Goal: Information Seeking & Learning: Learn about a topic

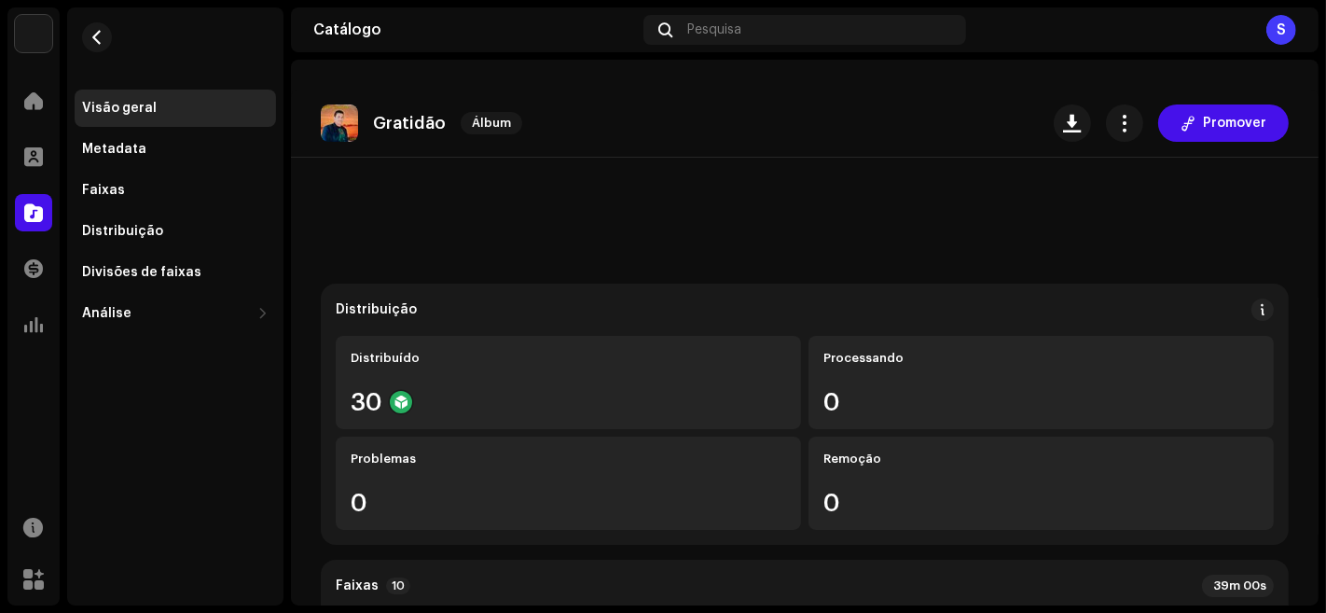
scroll to position [277, 0]
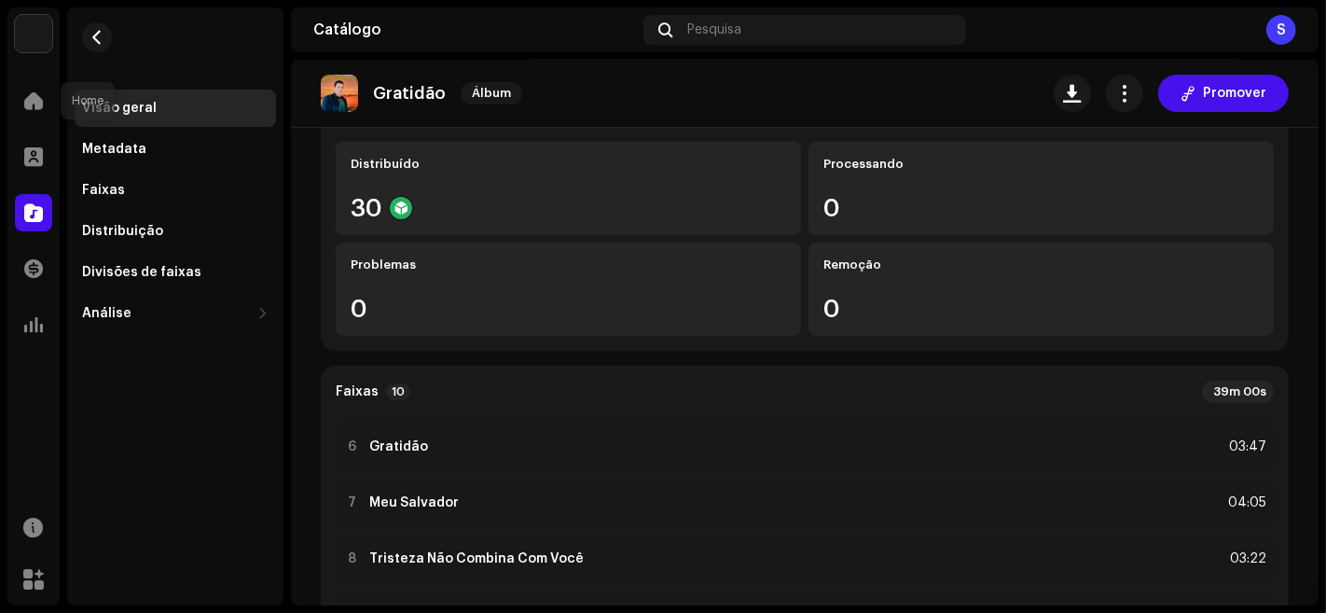
click at [51, 108] on div at bounding box center [33, 100] width 37 height 37
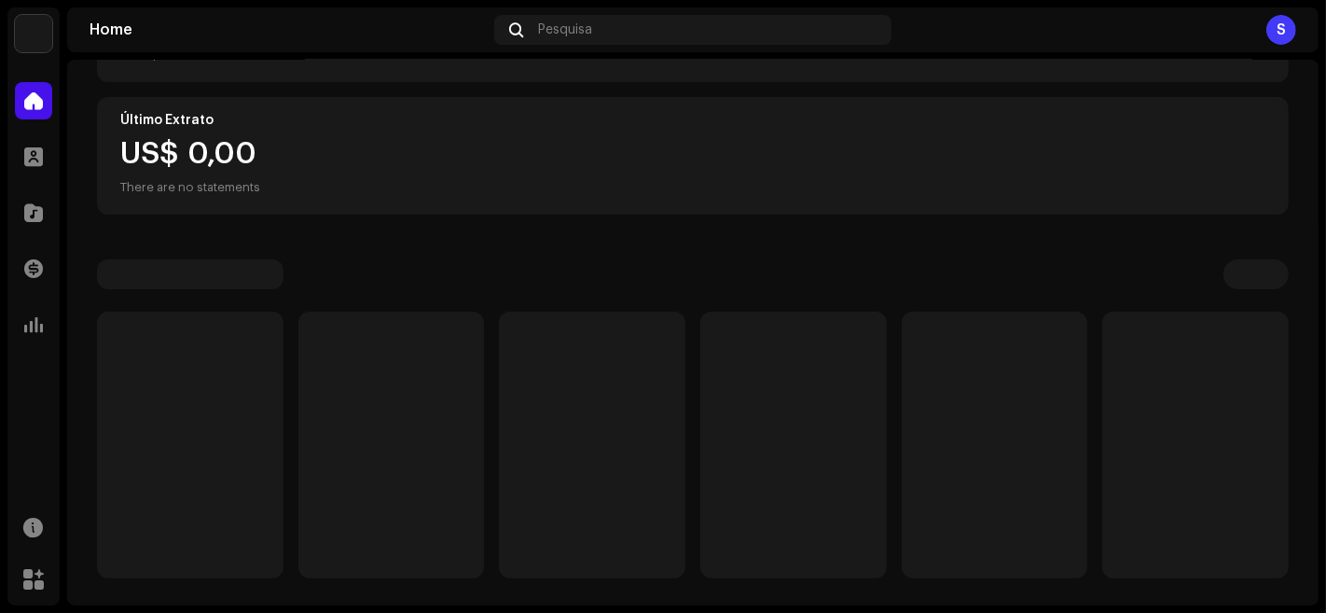
scroll to position [307, 0]
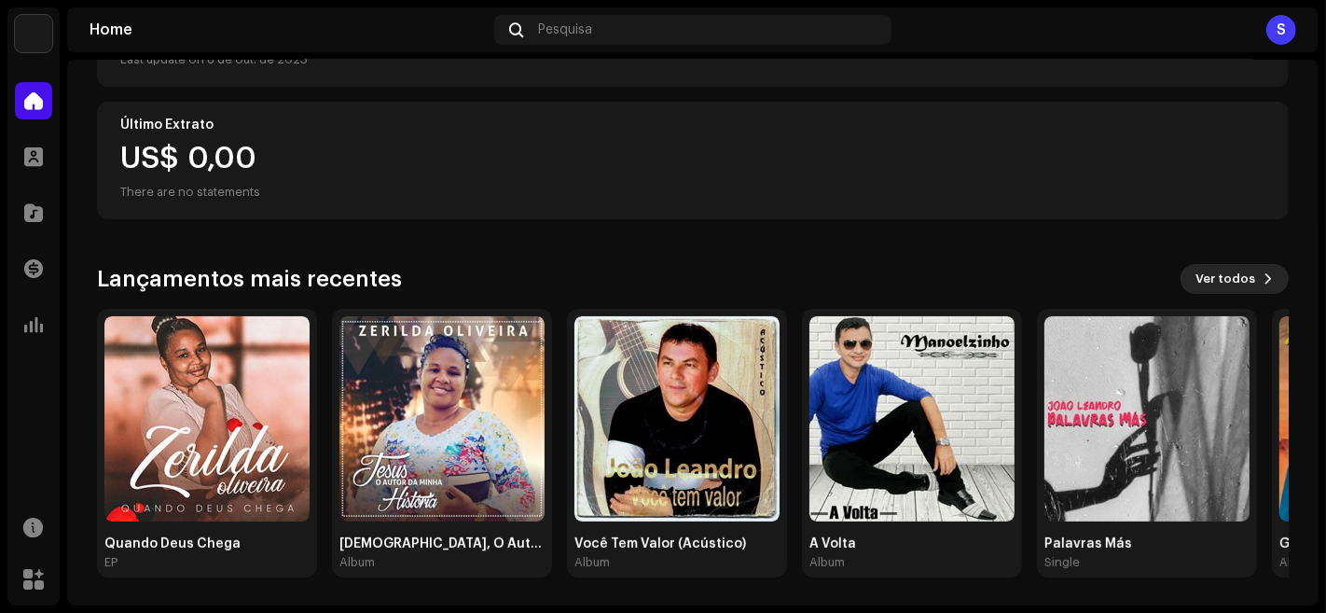
click at [1205, 269] on span "Ver todos" at bounding box center [1225, 278] width 60 height 37
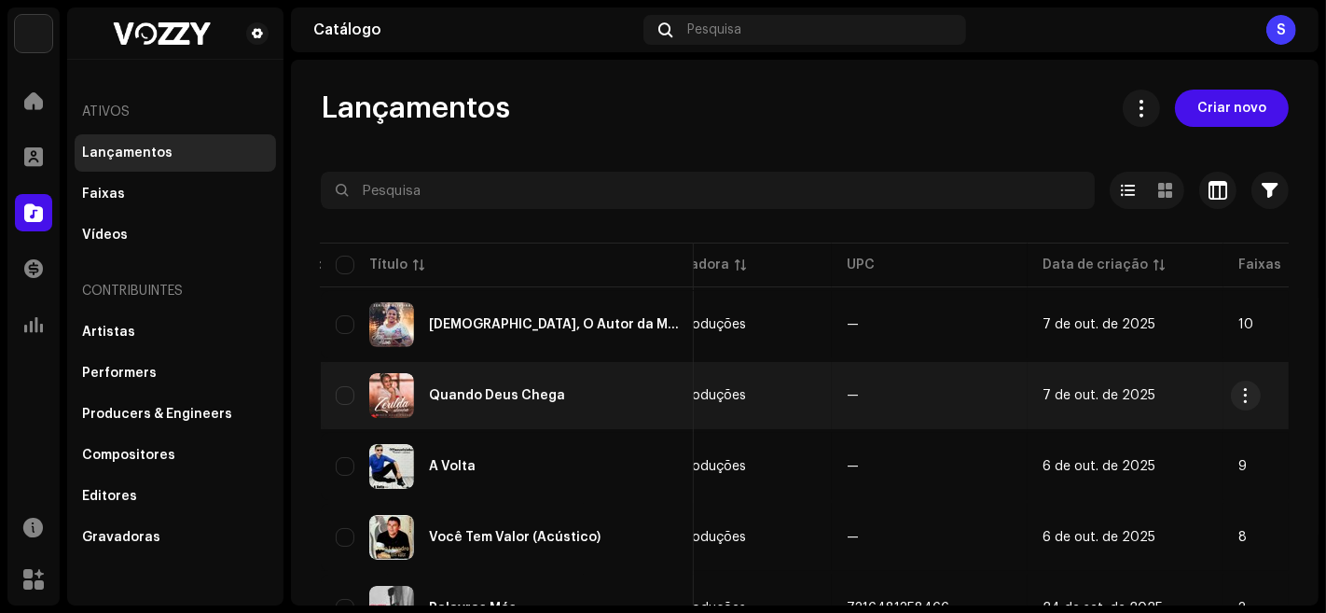
scroll to position [0, 503]
